Goal: Task Accomplishment & Management: Manage account settings

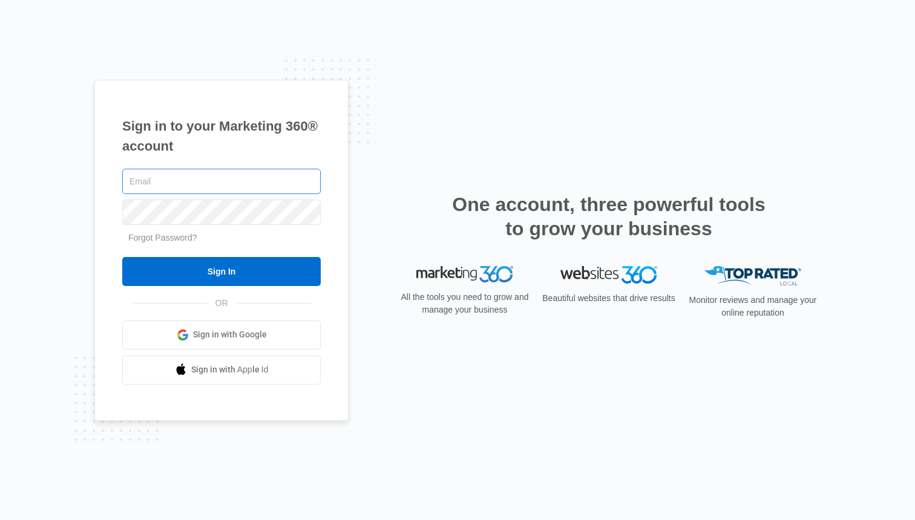
click at [238, 173] on input "text" at bounding box center [221, 181] width 198 height 25
click at [235, 181] on input "text" at bounding box center [221, 181] width 198 height 25
type input "[EMAIL_ADDRESS][DOMAIN_NAME]"
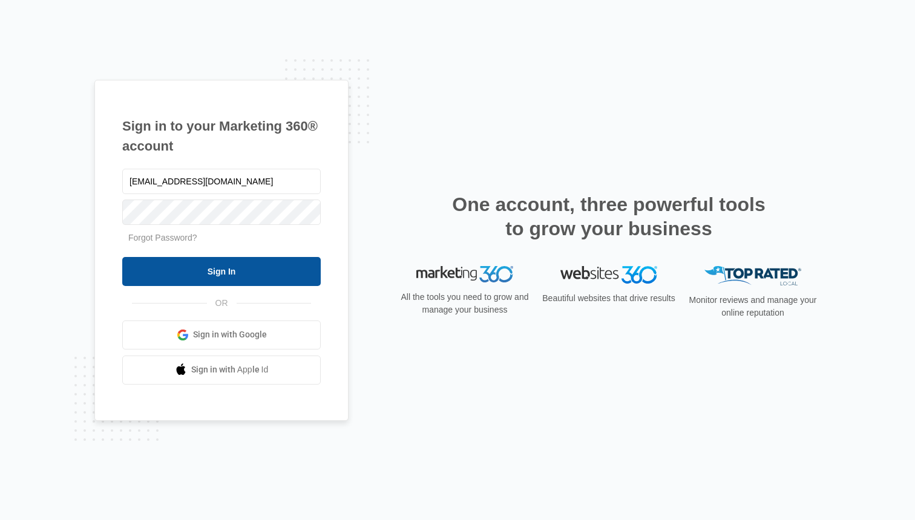
click at [219, 273] on input "Sign In" at bounding box center [221, 271] width 198 height 29
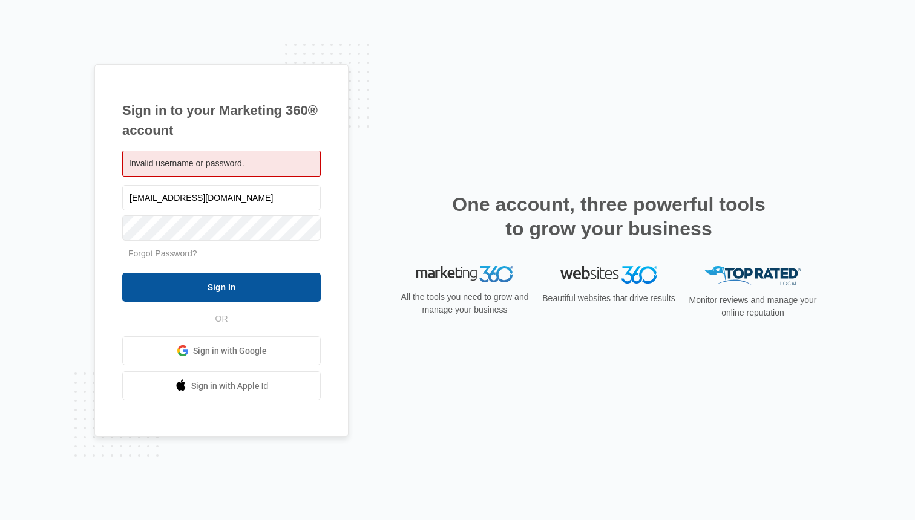
click at [218, 287] on input "Sign In" at bounding box center [221, 287] width 198 height 29
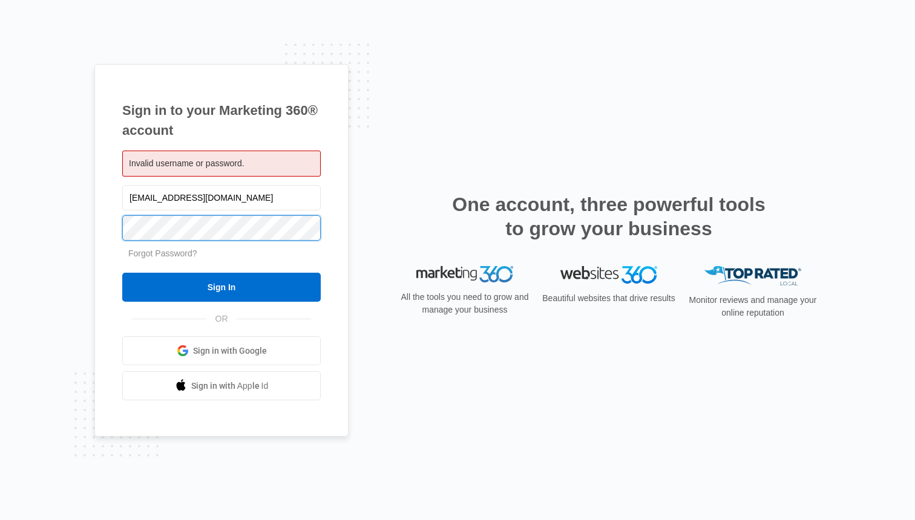
click at [122, 273] on input "Sign In" at bounding box center [221, 287] width 198 height 29
click at [223, 345] on span "Sign in with Google" at bounding box center [230, 351] width 74 height 13
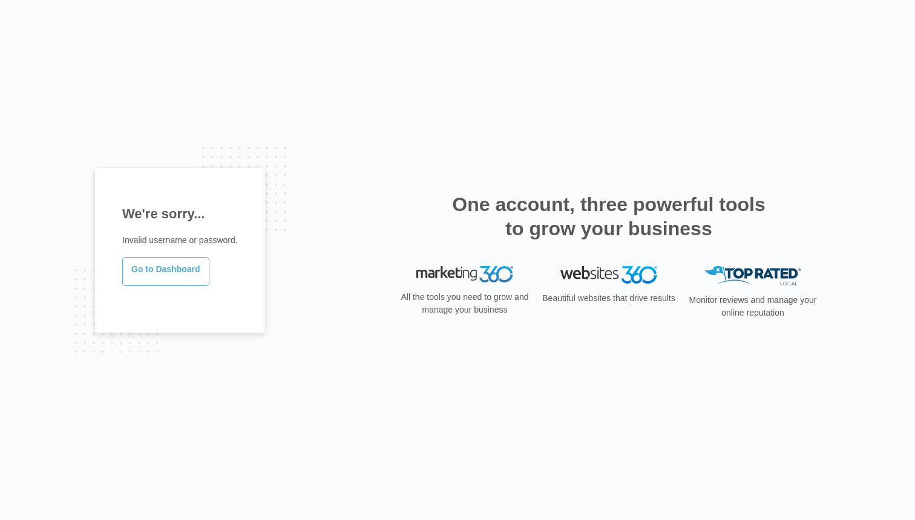
click at [158, 260] on link "Go to Dashboard" at bounding box center [165, 271] width 87 height 29
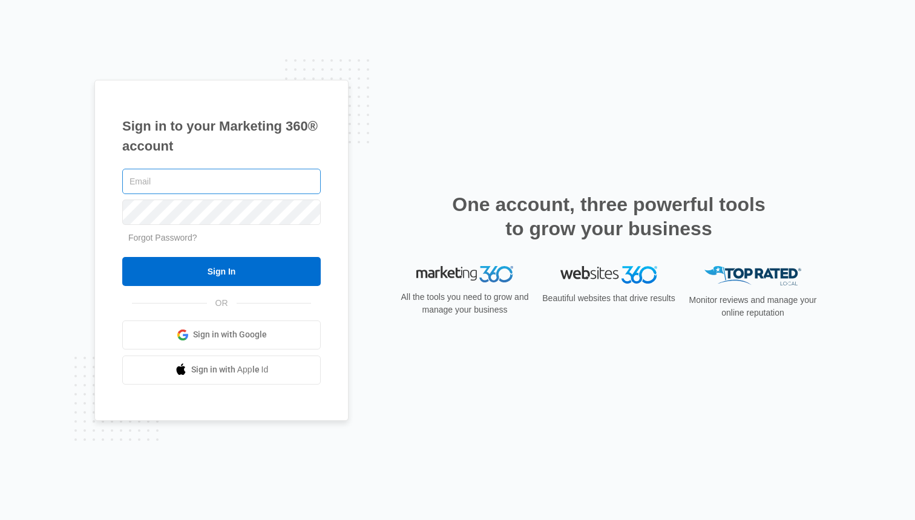
click at [245, 187] on input "text" at bounding box center [221, 181] width 198 height 25
type input "[EMAIL_ADDRESS][DOMAIN_NAME]"
click at [180, 240] on link "Forgot Password?" at bounding box center [162, 238] width 69 height 10
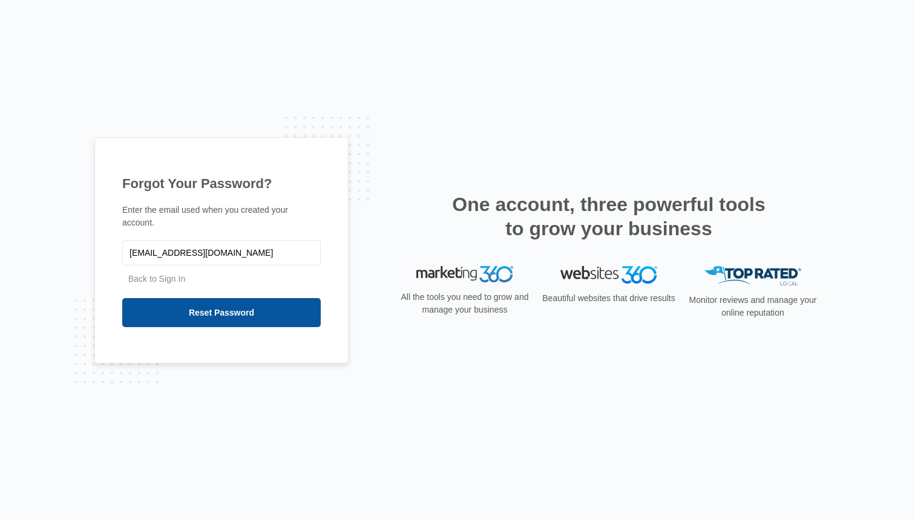
type input "[EMAIL_ADDRESS][DOMAIN_NAME]"
click at [170, 316] on input "Reset Password" at bounding box center [221, 312] width 198 height 29
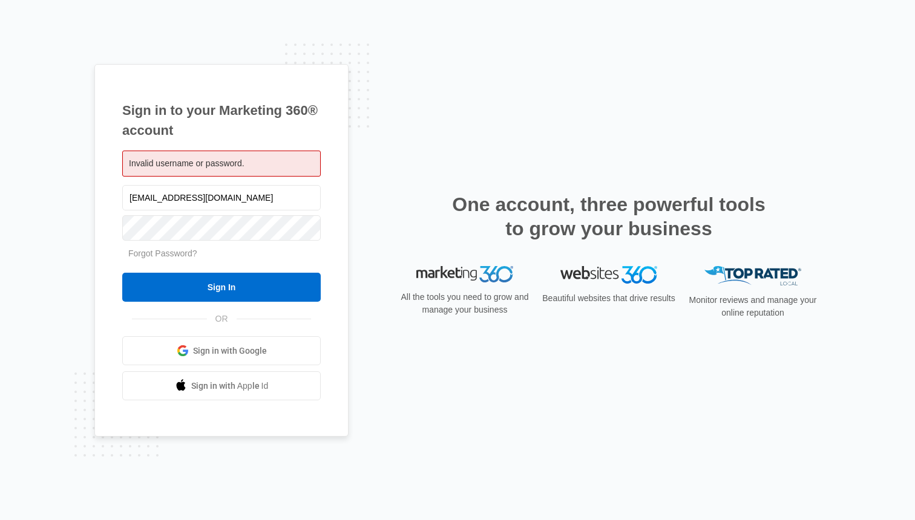
drag, startPoint x: 269, startPoint y: 203, endPoint x: 71, endPoint y: 184, distance: 199.4
click at [73, 184] on div "Sign in to your Marketing 360® account Invalid username or password. [EMAIL_ADD…" at bounding box center [457, 260] width 915 height 520
type input "P"
type input "[EMAIL_ADDRESS][DOMAIN_NAME]"
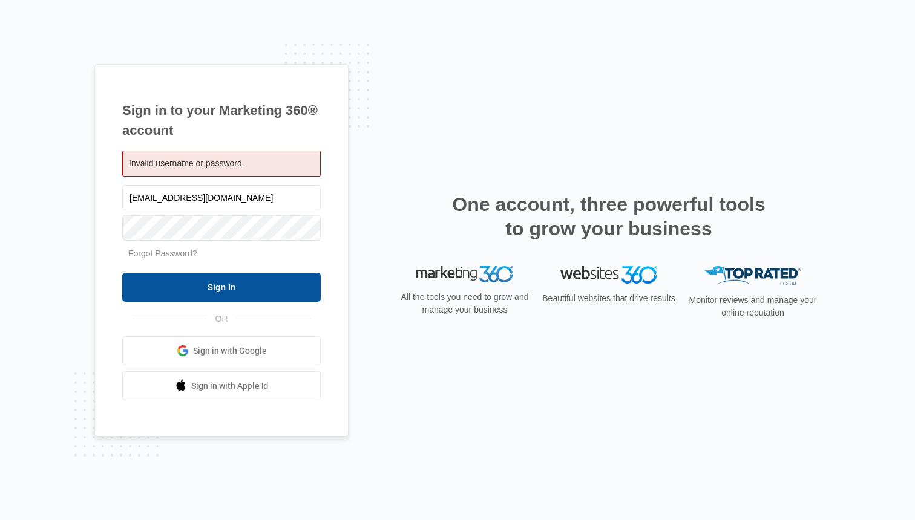
click at [234, 284] on input "Sign In" at bounding box center [221, 287] width 198 height 29
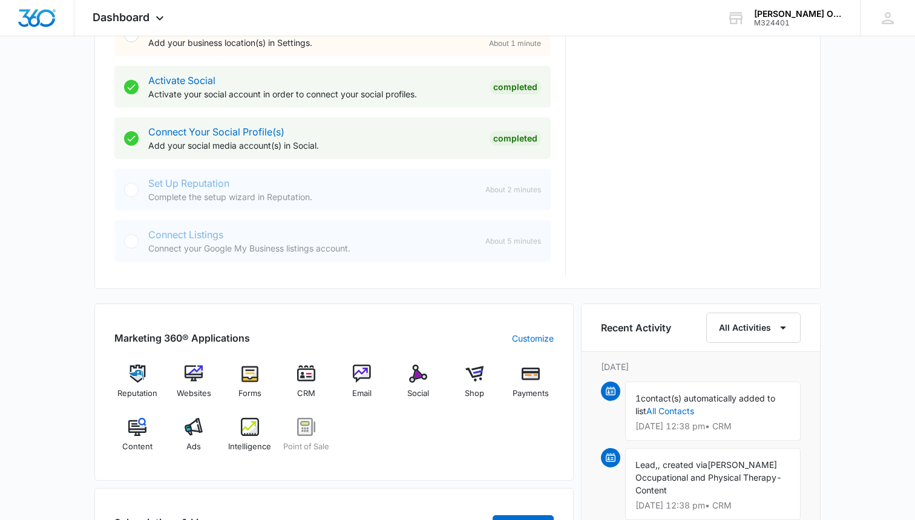
scroll to position [488, 0]
click at [427, 370] on img at bounding box center [418, 373] width 18 height 18
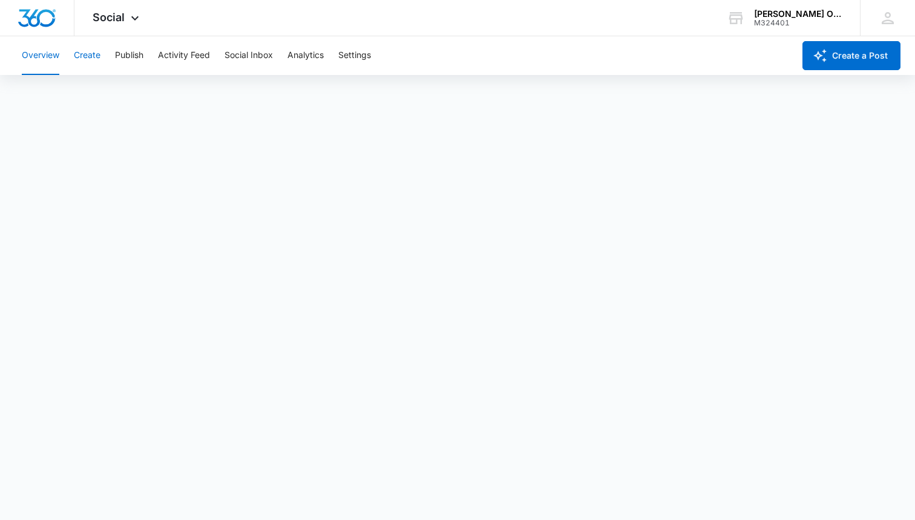
click at [85, 56] on button "Create" at bounding box center [87, 55] width 27 height 39
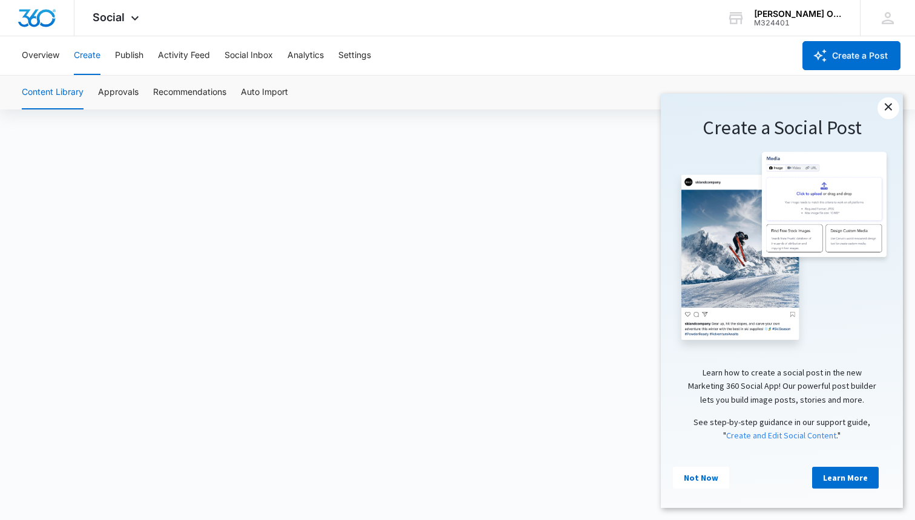
click at [888, 107] on link "×" at bounding box center [888, 108] width 22 height 22
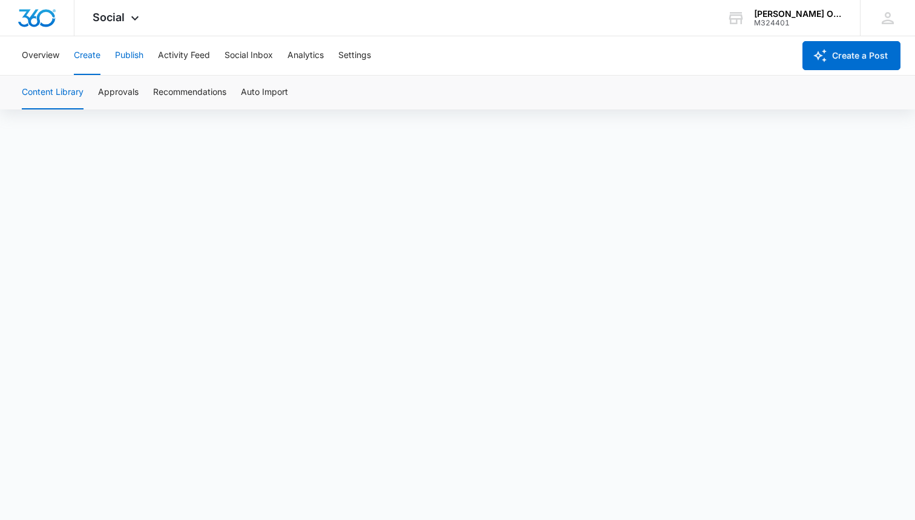
click at [132, 59] on button "Publish" at bounding box center [129, 55] width 28 height 39
click at [177, 51] on button "Activity Feed" at bounding box center [184, 55] width 52 height 39
click at [246, 57] on button "Social Inbox" at bounding box center [248, 55] width 48 height 39
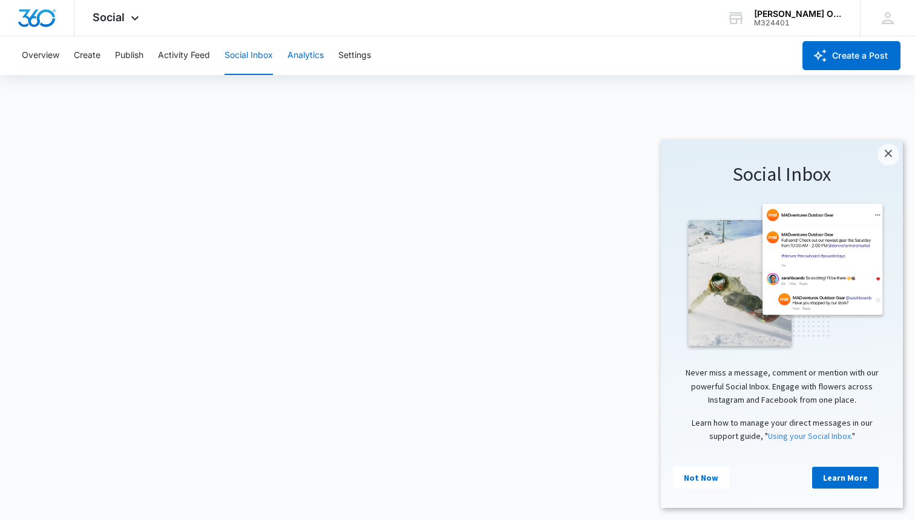
click at [298, 56] on button "Analytics" at bounding box center [305, 55] width 36 height 39
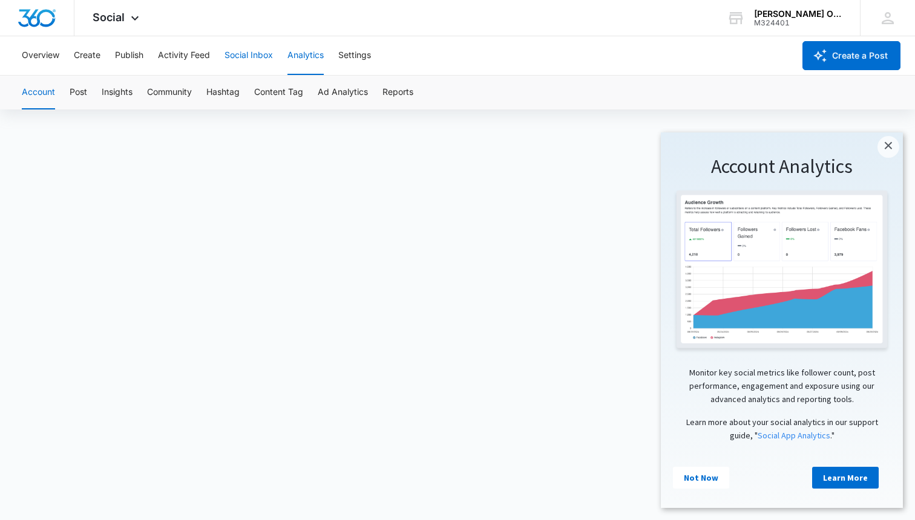
click at [257, 56] on button "Social Inbox" at bounding box center [248, 55] width 48 height 39
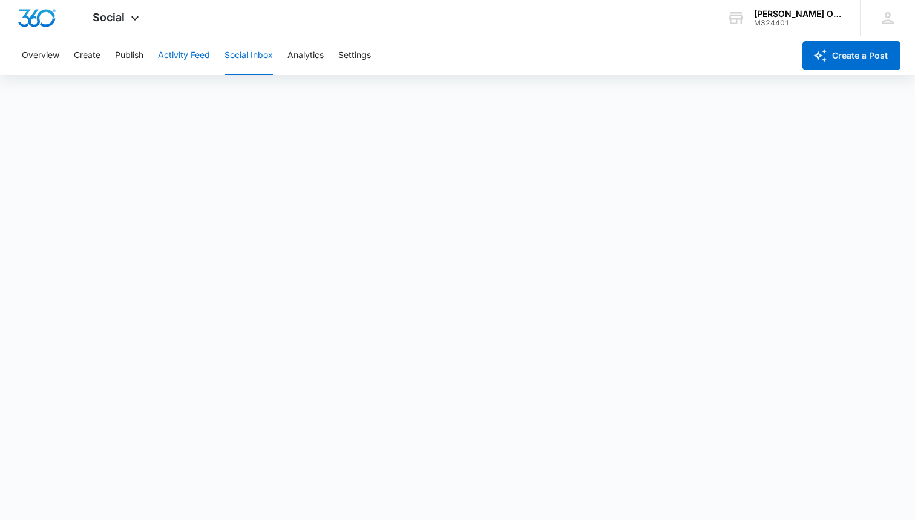
click at [188, 56] on button "Activity Feed" at bounding box center [184, 55] width 52 height 39
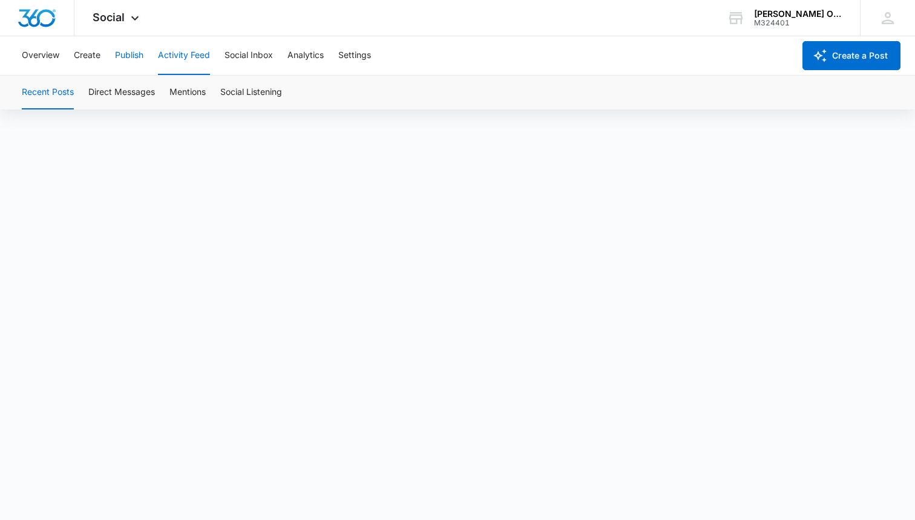
click at [131, 59] on button "Publish" at bounding box center [129, 55] width 28 height 39
click at [85, 55] on button "Create" at bounding box center [87, 55] width 27 height 39
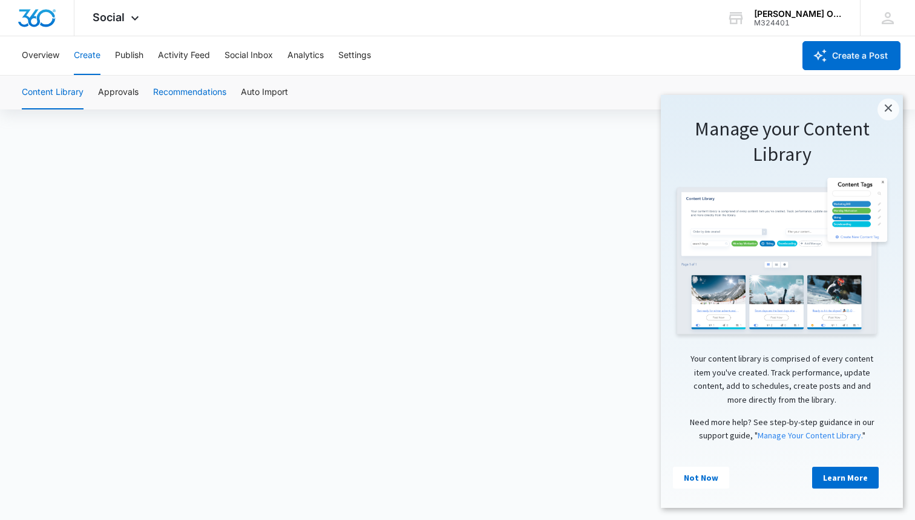
click at [186, 95] on button "Recommendations" at bounding box center [189, 93] width 73 height 34
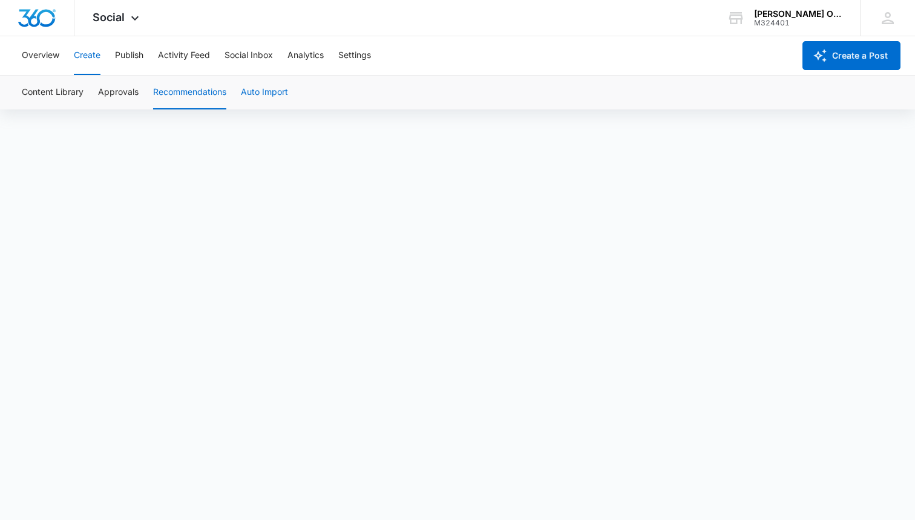
click at [259, 93] on button "Auto Import" at bounding box center [264, 93] width 47 height 34
click at [204, 96] on button "Recommendations" at bounding box center [189, 93] width 73 height 34
click at [124, 98] on button "Approvals" at bounding box center [118, 93] width 41 height 34
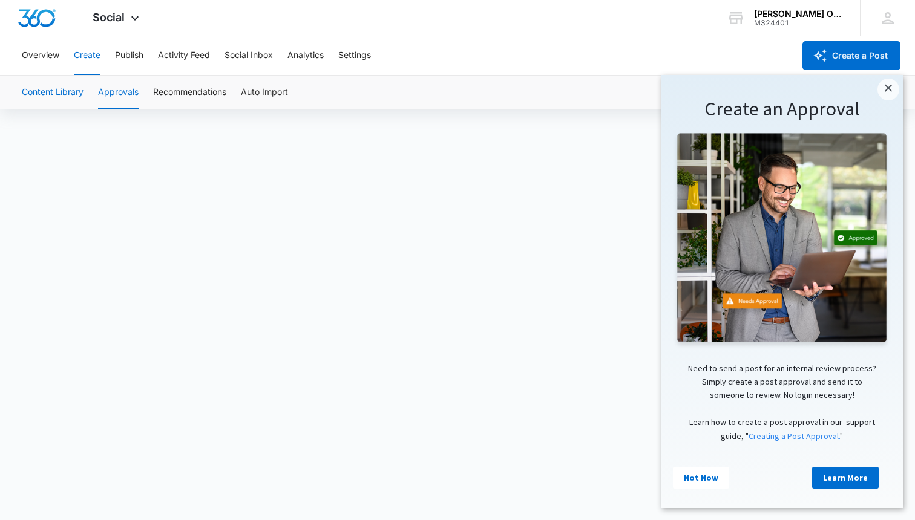
click at [62, 93] on button "Content Library" at bounding box center [53, 93] width 62 height 34
